Goal: Information Seeking & Learning: Find specific fact

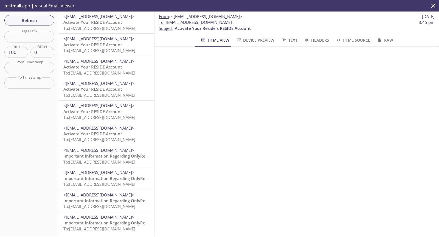
drag, startPoint x: 247, startPoint y: 22, endPoint x: 165, endPoint y: 22, distance: 82.6
click at [165, 22] on span "To : [EMAIL_ADDRESS][DOMAIN_NAME] 3:45 pm" at bounding box center [297, 22] width 276 height 6
copy span "[EMAIL_ADDRESS][DOMAIN_NAME]"
click at [224, 21] on span "To : [EMAIL_ADDRESS][DOMAIN_NAME]" at bounding box center [195, 22] width 73 height 6
click at [242, 25] on span "To : [EMAIL_ADDRESS][DOMAIN_NAME] 3:45 pm" at bounding box center [297, 22] width 276 height 6
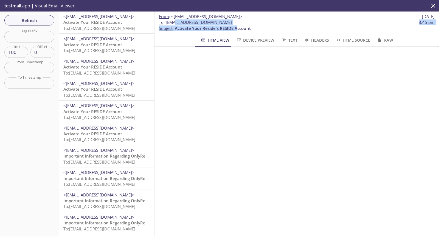
drag, startPoint x: 238, startPoint y: 26, endPoint x: 170, endPoint y: 23, distance: 68.6
click at [173, 24] on p "To : [EMAIL_ADDRESS][DOMAIN_NAME] 3:45 pm Subject : Activate Your Reside's RESI…" at bounding box center [297, 25] width 276 height 12
drag, startPoint x: 165, startPoint y: 22, endPoint x: 244, endPoint y: 21, distance: 79.0
click at [244, 21] on span "To : [EMAIL_ADDRESS][DOMAIN_NAME] 3:45 pm" at bounding box center [297, 22] width 276 height 6
copy span "[EMAIL_ADDRESS][DOMAIN_NAME]"
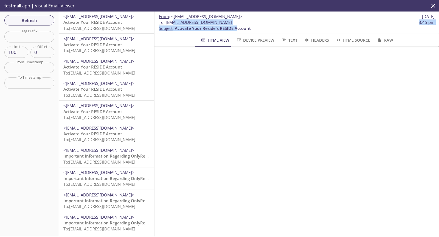
click at [118, 41] on span "<[EMAIL_ADDRESS][DOMAIN_NAME]>" at bounding box center [98, 38] width 71 height 5
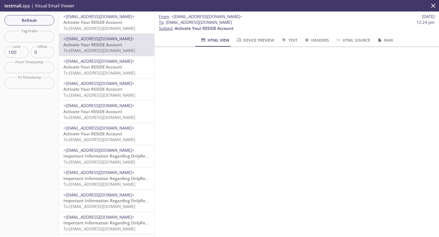
click at [126, 26] on span "To: [EMAIL_ADDRESS][DOMAIN_NAME]" at bounding box center [99, 28] width 72 height 5
